Goal: Task Accomplishment & Management: Use online tool/utility

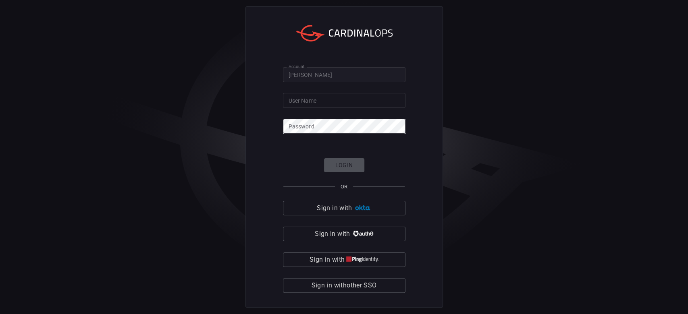
click at [318, 104] on input "User Name" at bounding box center [344, 100] width 123 height 15
paste input "[PERSON_NAME][EMAIL_ADDRESS][PERSON_NAME][DOMAIN_NAME]"
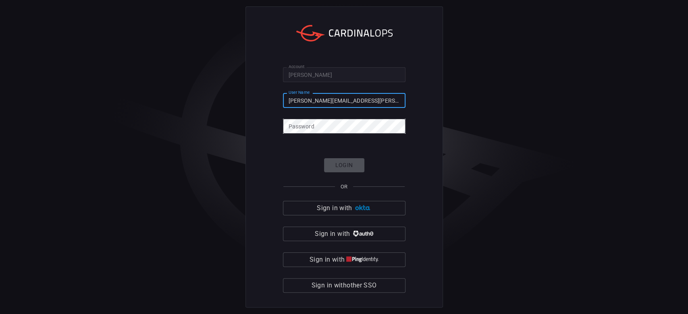
type input "[PERSON_NAME][EMAIL_ADDRESS][PERSON_NAME][DOMAIN_NAME]"
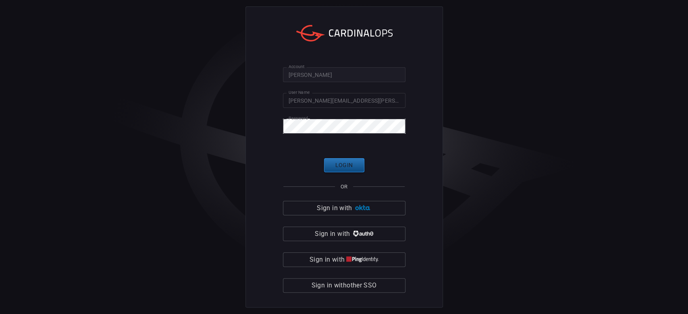
click at [342, 158] on button "Login" at bounding box center [344, 165] width 40 height 14
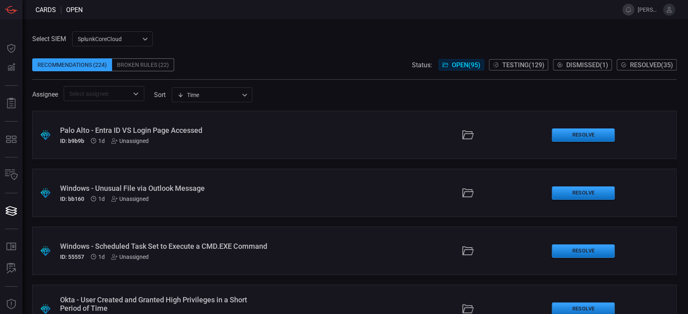
click at [185, 256] on div "Windows - Scheduled Task Set to Execute a CMD.EXE Command ID: 55557 1d Unassign…" at bounding box center [164, 251] width 208 height 18
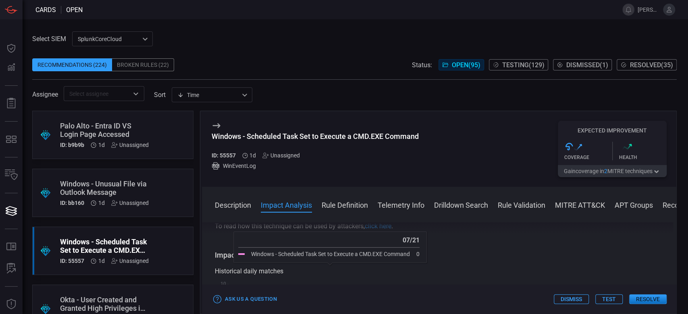
scroll to position [161, 0]
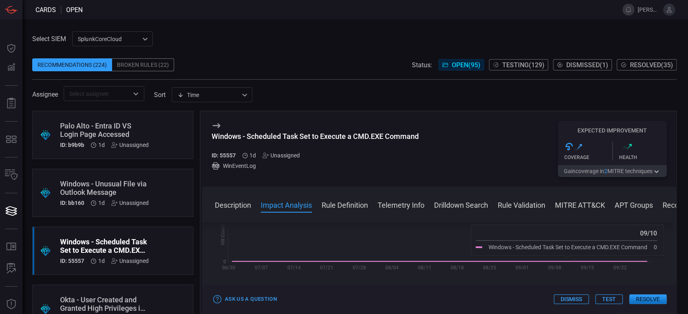
click at [607, 299] on button "Test" at bounding box center [608, 300] width 27 height 10
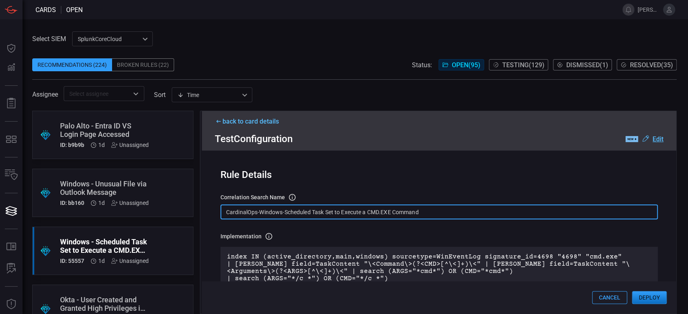
drag, startPoint x: 430, startPoint y: 220, endPoint x: 221, endPoint y: 206, distance: 209.7
click at [221, 206] on input "CardinalOps-Windows-Scheduled Task Set to Execute a CMD.EXE Command" at bounding box center [438, 212] width 437 height 15
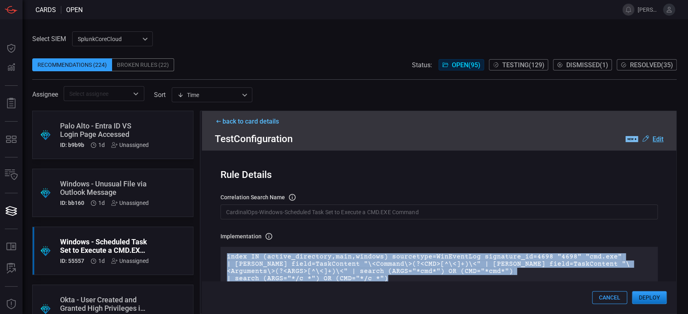
drag, startPoint x: 405, startPoint y: 281, endPoint x: 210, endPoint y: 258, distance: 196.4
click at [210, 258] on div "Rule Details correlation search Name Name of the correlation search that will b…" at bounding box center [439, 232] width 474 height 163
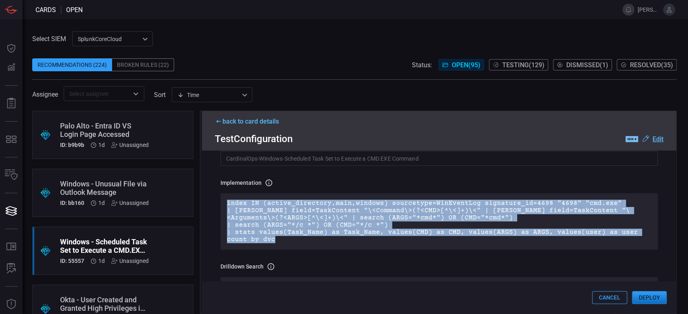
drag, startPoint x: 227, startPoint y: 223, endPoint x: 210, endPoint y: 200, distance: 28.5
click at [210, 200] on div "Rule Details correlation search Name Name of the correlation search that will b…" at bounding box center [439, 232] width 474 height 163
copy p "index IN (active_directory,main,windows) sourcetype=WinEventLog signature_id=46…"
click at [654, 301] on button "Deploy" at bounding box center [649, 297] width 35 height 13
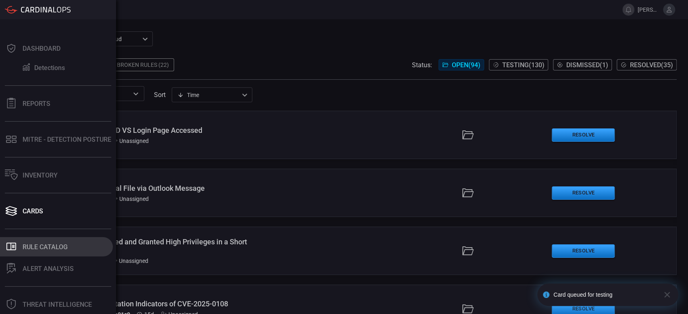
click at [30, 251] on div "Rule Catalog" at bounding box center [45, 247] width 45 height 8
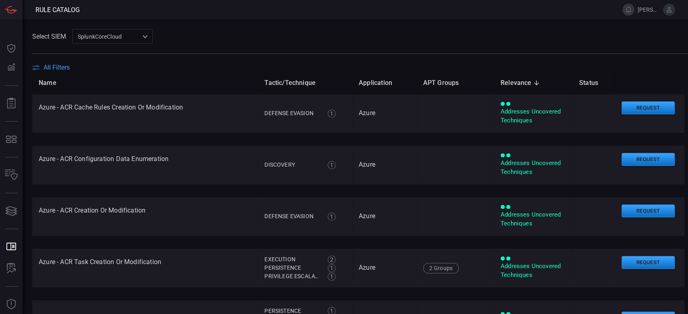
click at [60, 70] on span "All Filters" at bounding box center [57, 68] width 26 height 8
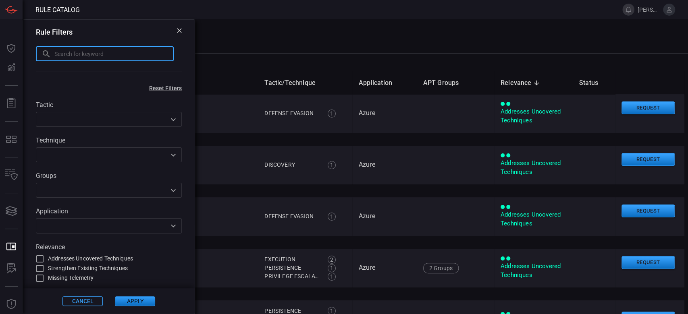
click at [65, 47] on input "text" at bounding box center [113, 53] width 119 height 15
paste input "-Scheduled Task Set to Execute a CMD.EXE Command"
type input "-Scheduled Task Set to Execute a CMD.EXE Command"
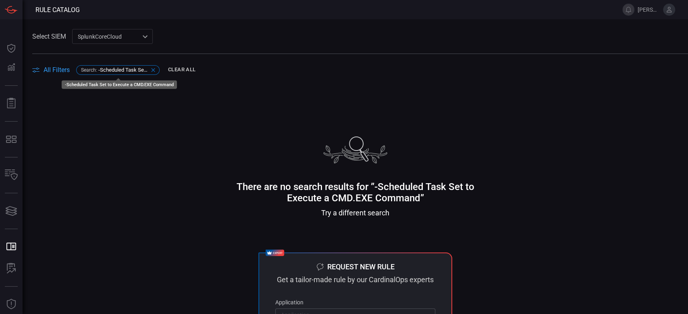
click at [119, 71] on span "-Scheduled Task Set to Execute a CMD.EXE Command" at bounding box center [123, 70] width 50 height 6
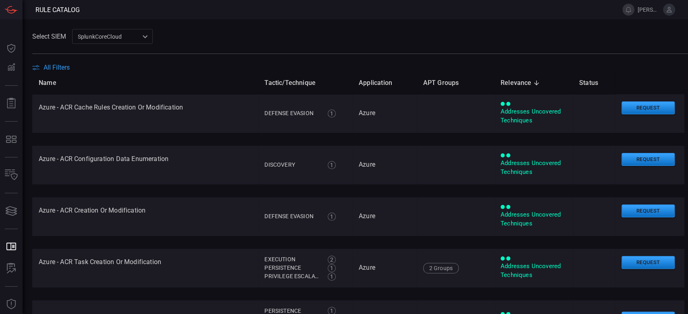
click at [52, 64] on span "All Filters" at bounding box center [57, 68] width 26 height 8
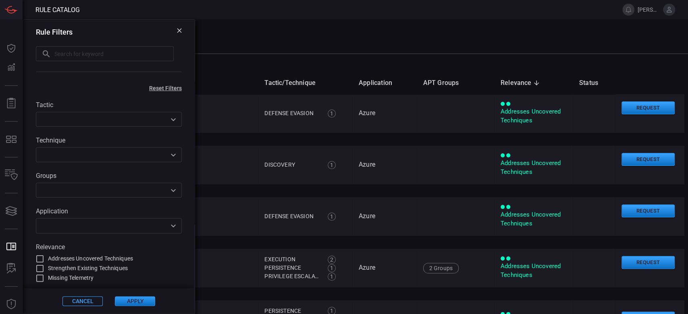
click at [76, 57] on input "text" at bounding box center [113, 53] width 119 height 15
paste input "-Scheduled Task Set to Execute a CMD.EXE Command"
type input "Scheduled Task Set to Execute a CMD.EXE Command"
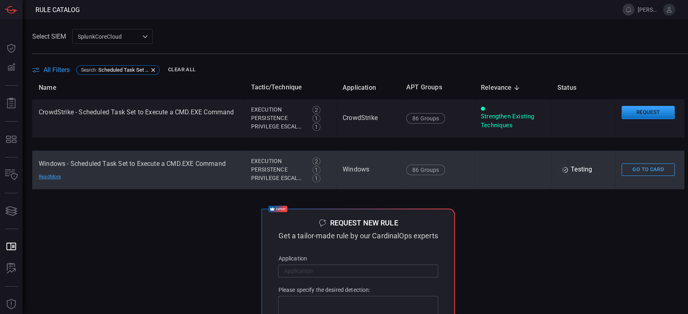
click at [474, 179] on td at bounding box center [512, 170] width 77 height 39
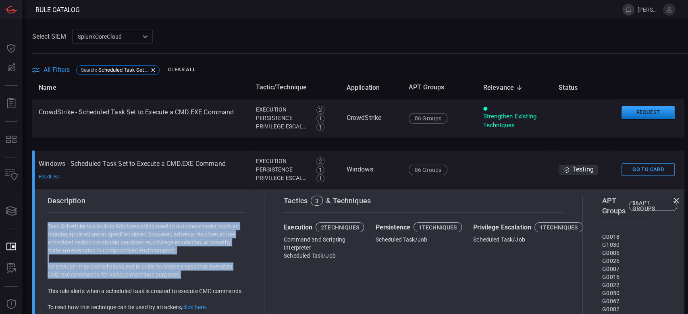
drag, startPoint x: 47, startPoint y: 230, endPoint x: 210, endPoint y: 276, distance: 169.2
click at [210, 276] on div "Description Task Scheduler is a built-in Windows utility used to automate tasks…" at bounding box center [152, 281] width 223 height 171
copy div "Task Scheduler is a built-in Windows utility used to automate tasks, such as ru…"
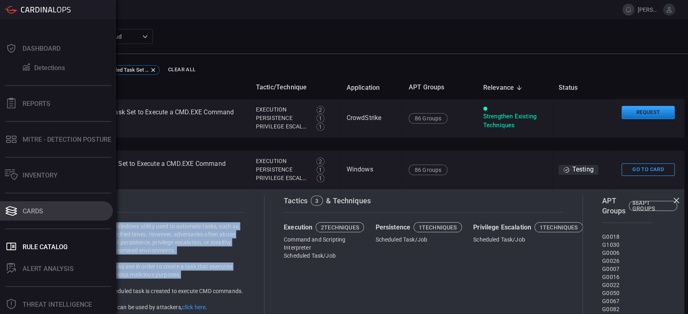
click at [52, 219] on button "Cards" at bounding box center [56, 211] width 113 height 19
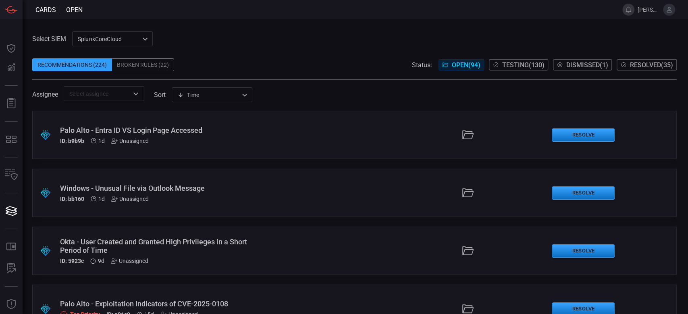
click at [109, 196] on div "ID: bb160 1d Unassigned" at bounding box center [164, 199] width 208 height 6
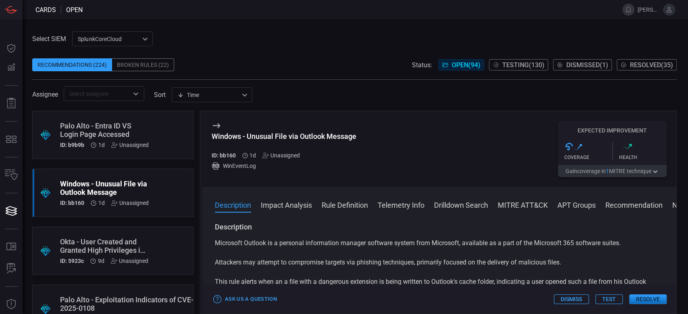
click at [614, 299] on button "Test" at bounding box center [608, 300] width 27 height 10
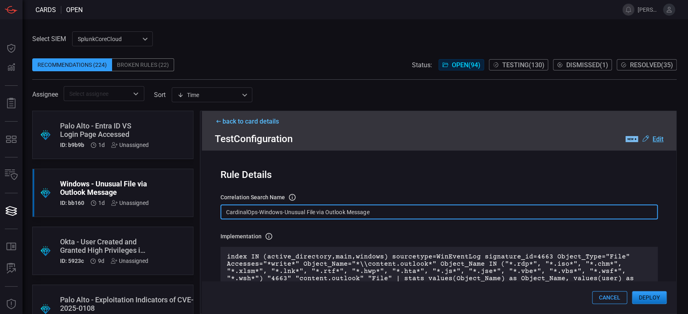
drag, startPoint x: 390, startPoint y: 218, endPoint x: 199, endPoint y: 215, distance: 190.7
click at [199, 215] on div ".suggested_cards_icon{fill:url(#suggested_cards_icon);} Palo Alto - Entra ID VS…" at bounding box center [354, 213] width 645 height 204
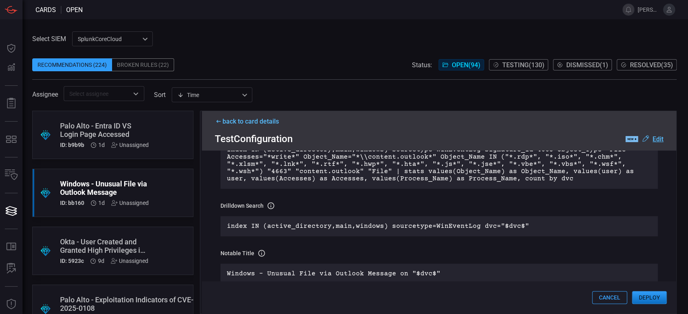
scroll to position [54, 0]
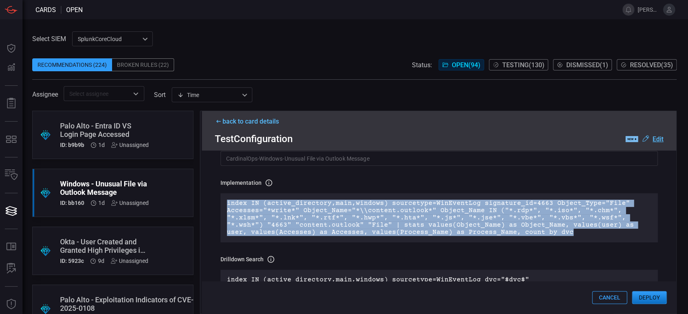
drag, startPoint x: 551, startPoint y: 237, endPoint x: 224, endPoint y: 205, distance: 328.9
click at [224, 205] on div "index IN (active_directory,main,windows) sourcetype=WinEventLog signature_id=46…" at bounding box center [438, 217] width 437 height 49
copy p "index IN (active_directory,main,windows) sourcetype=WinEventLog signature_id=46…"
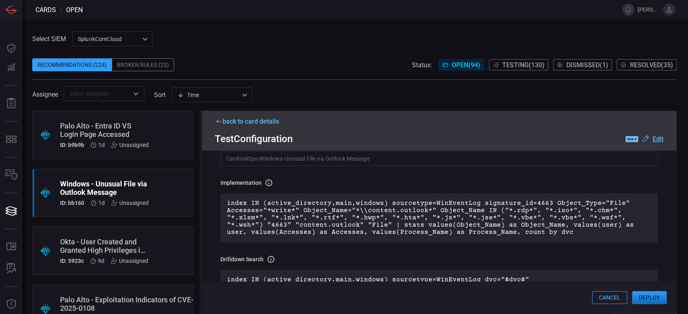
click at [233, 123] on div "back to card details" at bounding box center [439, 122] width 449 height 8
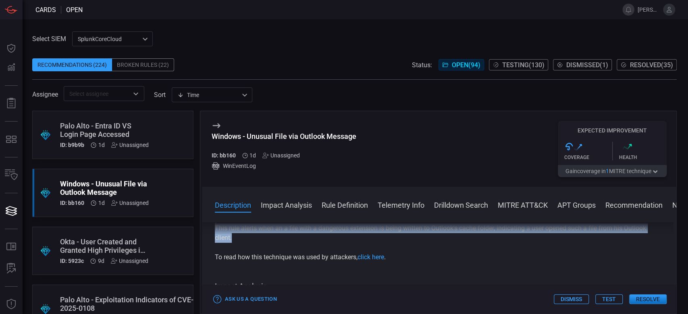
drag, startPoint x: 214, startPoint y: 246, endPoint x: 245, endPoint y: 239, distance: 31.7
click at [245, 239] on div "Description Microsoft Outlook is a personal information manager software system…" at bounding box center [439, 267] width 474 height 89
copy div "Microsoft Outlook is a personal information manager software system from Micros…"
click at [618, 297] on button "Test" at bounding box center [608, 300] width 27 height 10
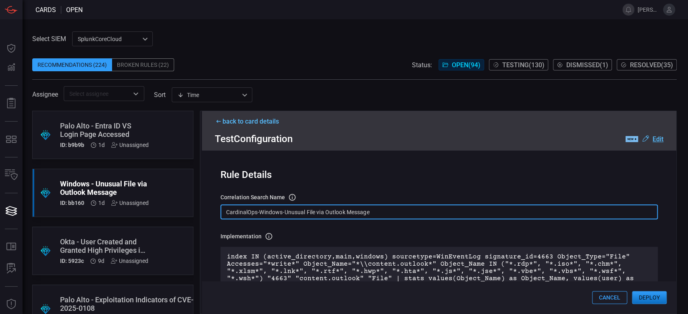
drag, startPoint x: 387, startPoint y: 212, endPoint x: 215, endPoint y: 208, distance: 172.2
click at [215, 208] on div "Rule Details correlation search Name Name of the correlation search that will b…" at bounding box center [439, 232] width 474 height 163
click at [655, 299] on button "Deploy" at bounding box center [649, 297] width 35 height 13
